Goal: Book appointment/travel/reservation

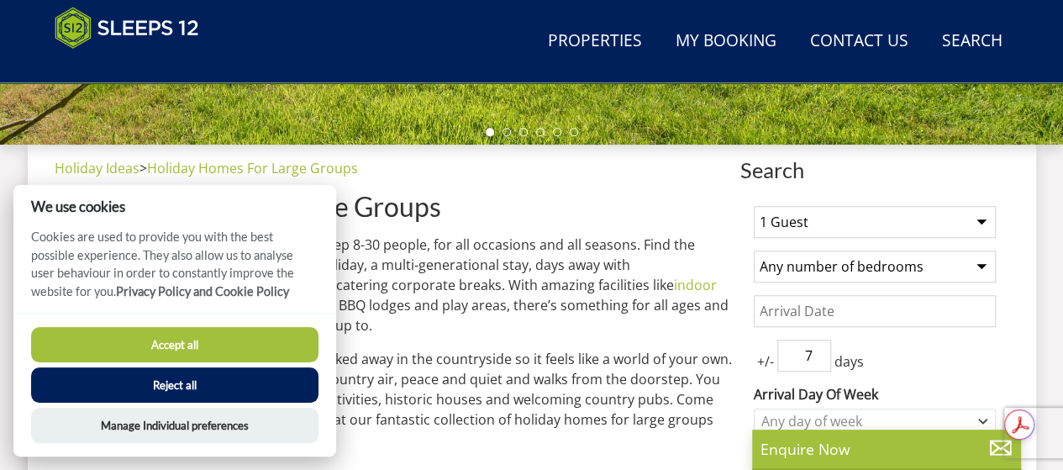
scroll to position [563, 0]
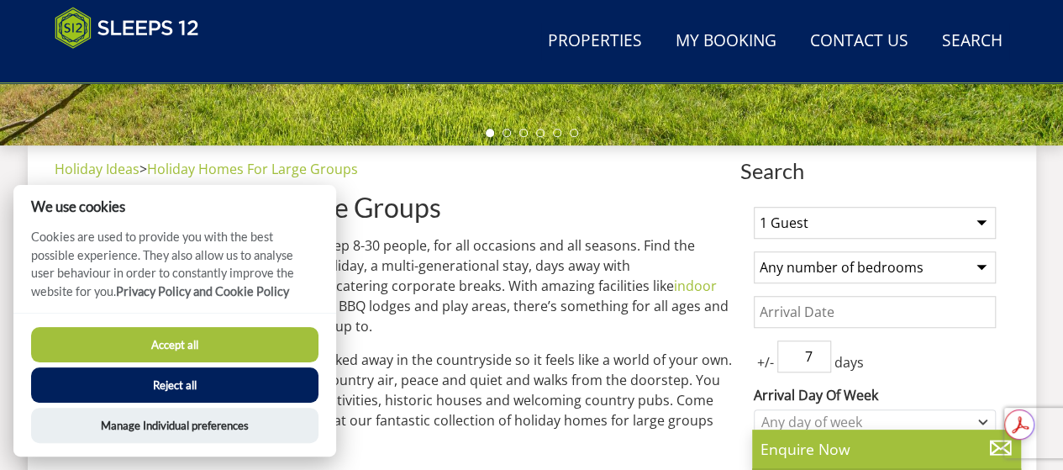
click at [781, 222] on select "1 Guest 2 Guests 3 Guests 4 Guests 5 Guests 6 Guests 7 Guests 8 Guests 9 Guests…" at bounding box center [875, 223] width 242 height 32
select select "16"
click at [754, 207] on select "1 Guest 2 Guests 3 Guests 4 Guests 5 Guests 6 Guests 7 Guests 8 Guests 9 Guests…" at bounding box center [875, 223] width 242 height 32
click at [880, 258] on select "Any number of bedrooms 4 Bedrooms 5 Bedrooms 6 Bedrooms 7 Bedrooms 8 Bedrooms 9…" at bounding box center [875, 267] width 242 height 32
select select "8"
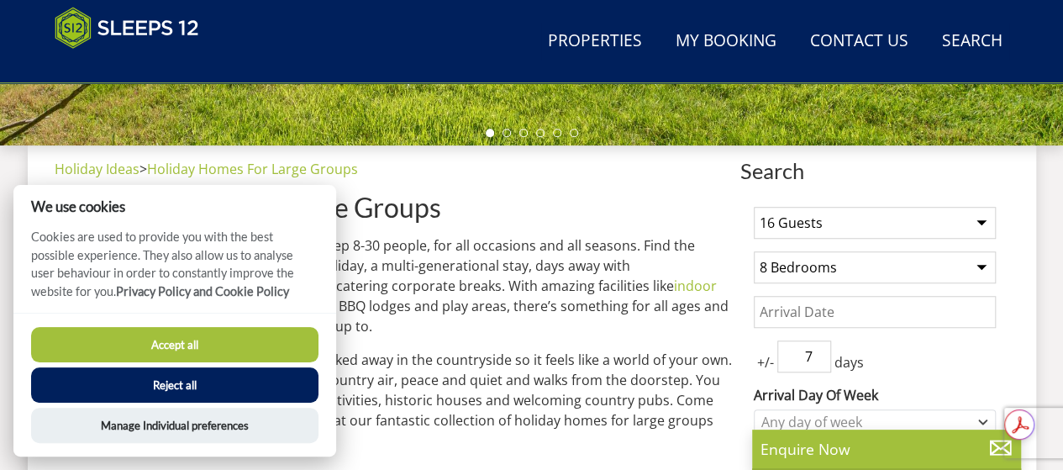
click at [754, 251] on select "Any number of bedrooms 4 Bedrooms 5 Bedrooms 6 Bedrooms 7 Bedrooms 8 Bedrooms 9…" at bounding box center [875, 267] width 242 height 32
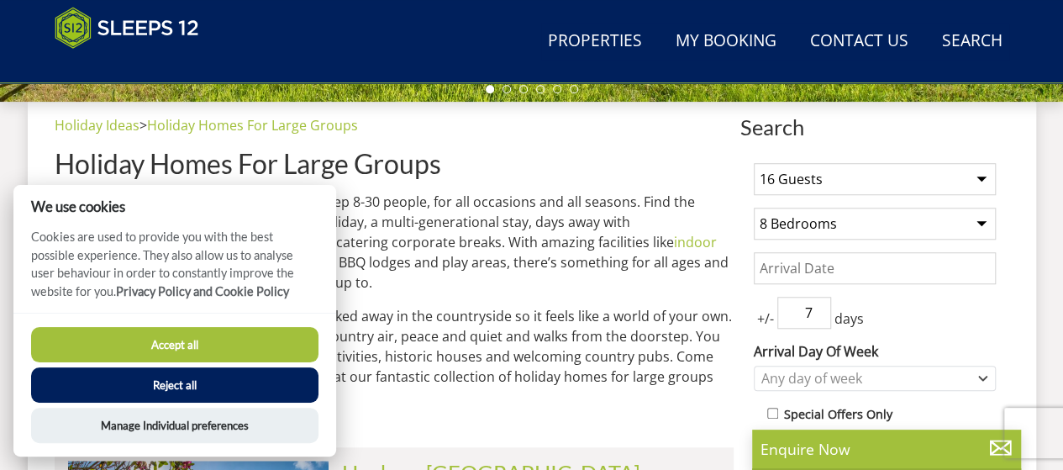
scroll to position [607, 0]
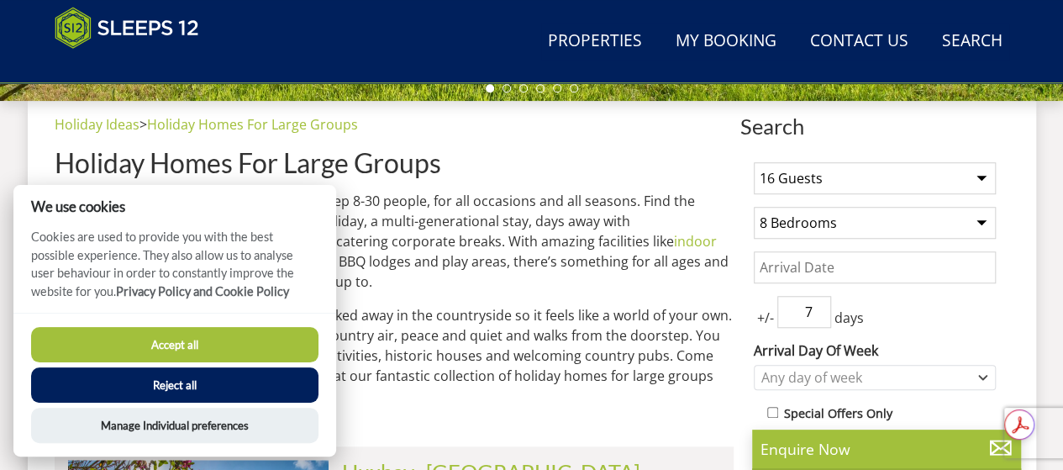
click at [202, 385] on button "Reject all" at bounding box center [174, 384] width 287 height 35
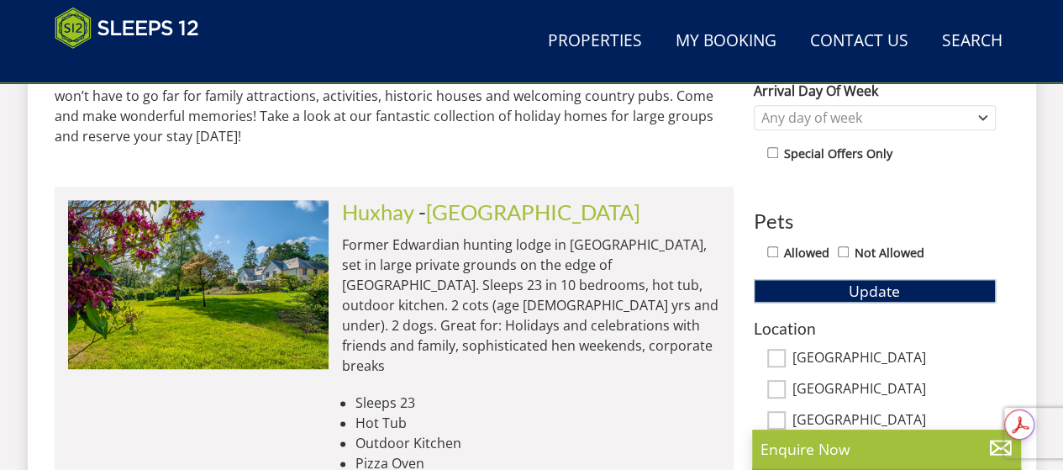
scroll to position [860, 0]
